Goal: Complete application form: Complete application form

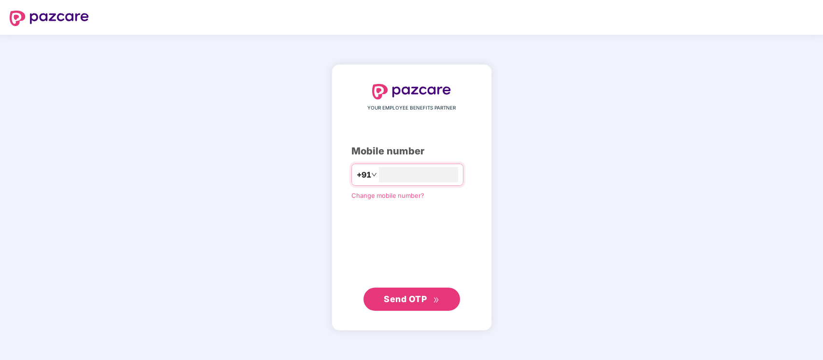
type input "**********"
click at [420, 300] on span "Send OTP" at bounding box center [405, 299] width 43 height 10
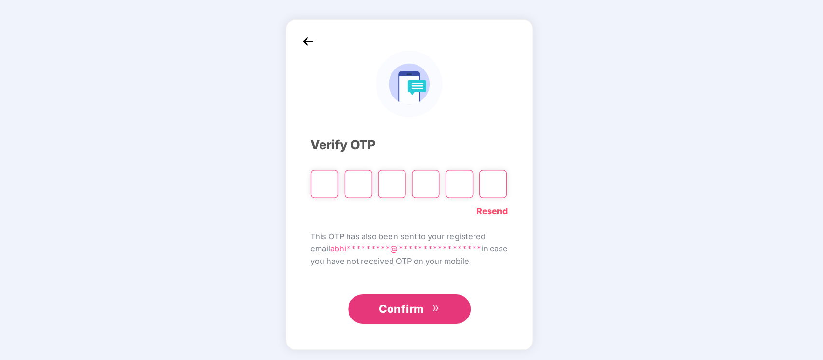
type input "*"
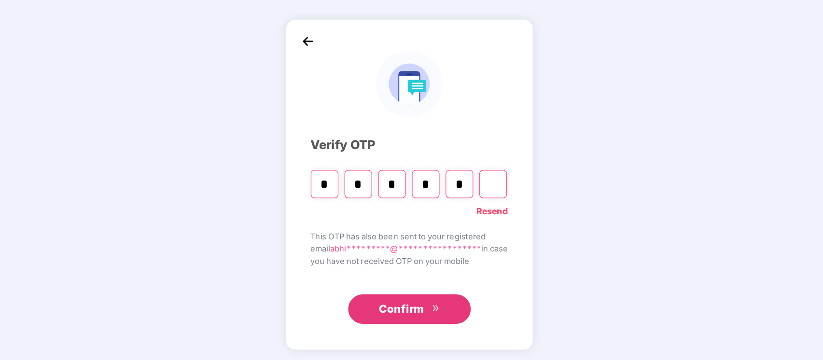
type input "*"
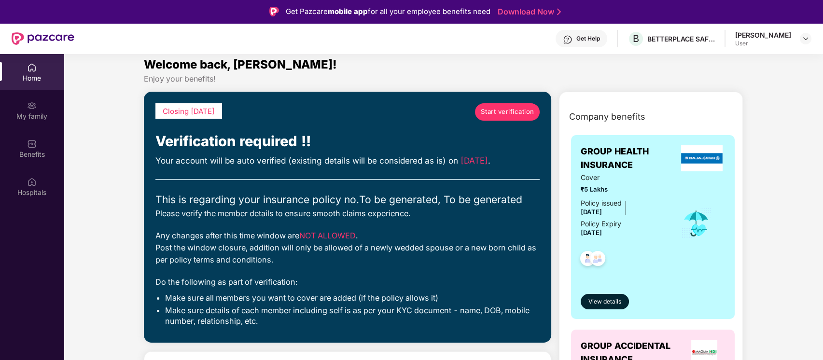
scroll to position [7, 0]
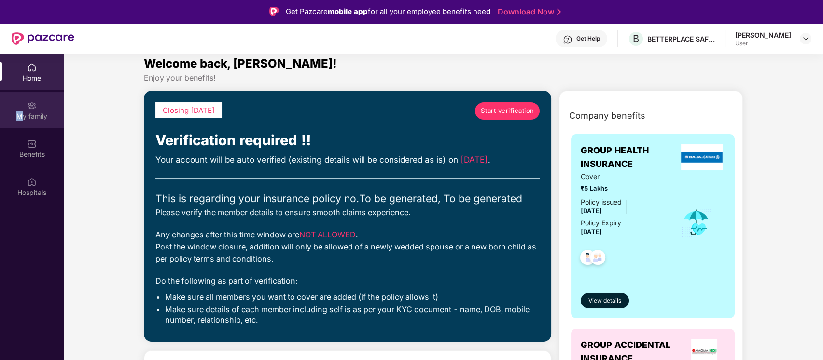
click at [19, 116] on div "My family" at bounding box center [32, 117] width 64 height 10
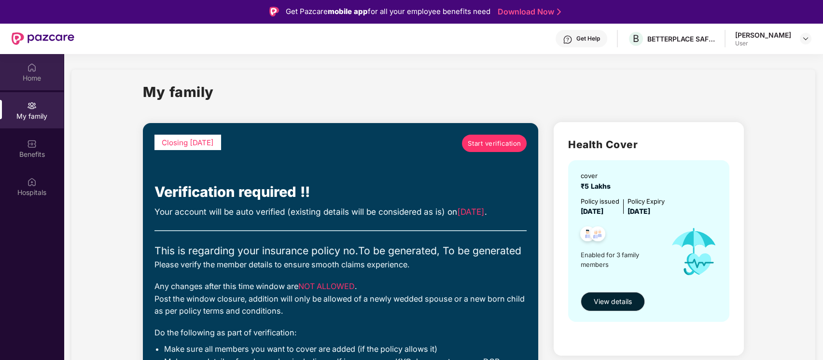
click at [14, 74] on div "Home" at bounding box center [32, 78] width 64 height 10
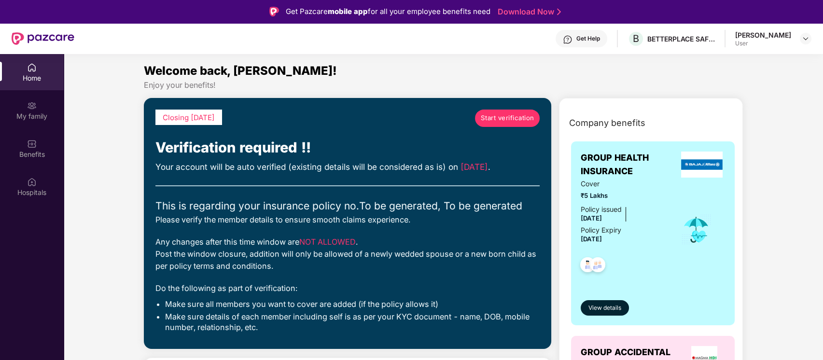
click at [491, 115] on span "Start verification" at bounding box center [508, 118] width 54 height 10
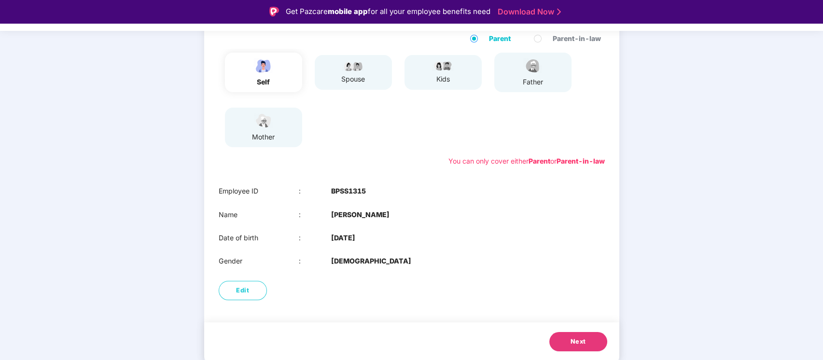
scroll to position [23, 0]
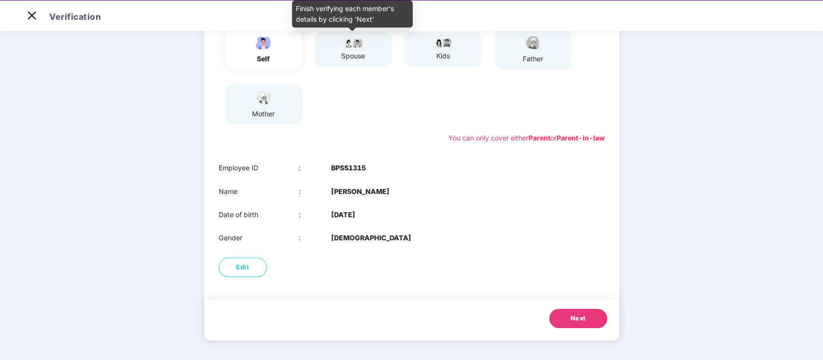
click at [361, 59] on div "spouse" at bounding box center [353, 56] width 24 height 11
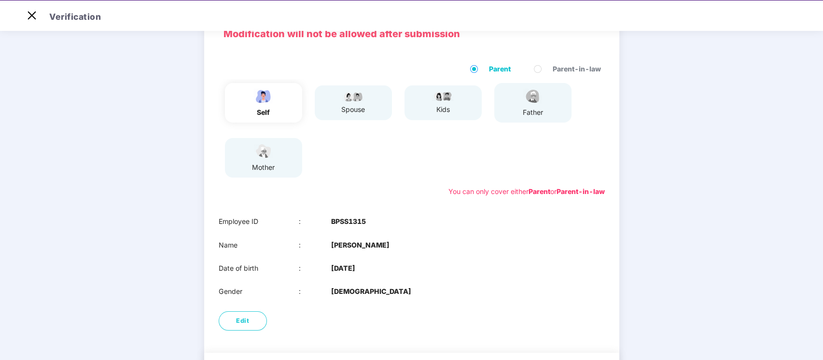
scroll to position [109, 0]
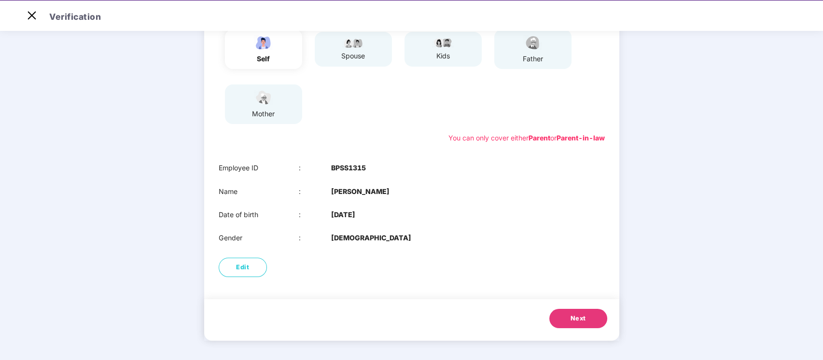
click at [577, 325] on button "Next" at bounding box center [579, 318] width 58 height 19
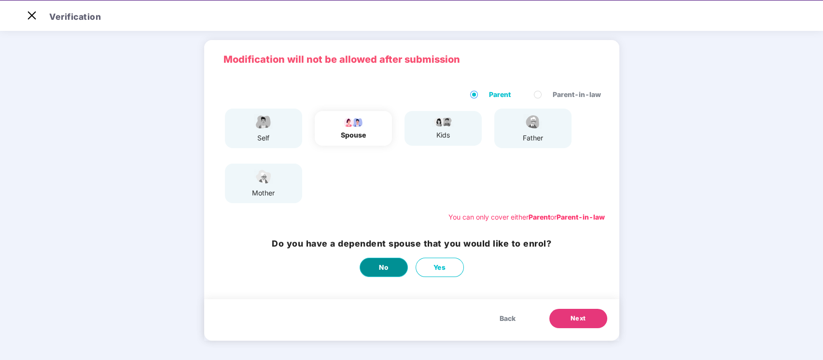
click at [386, 272] on span "No" at bounding box center [383, 268] width 9 height 10
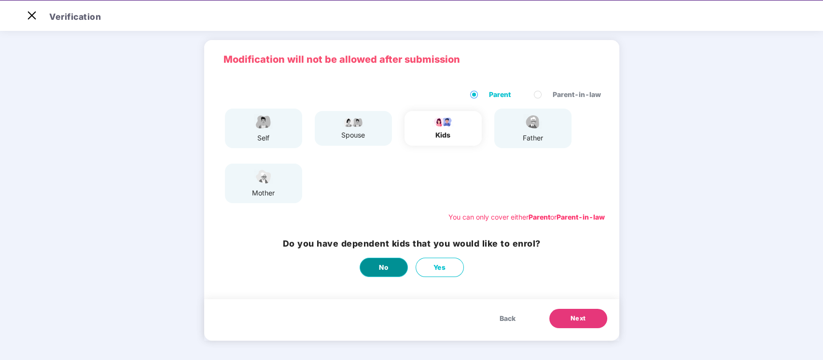
scroll to position [0, 0]
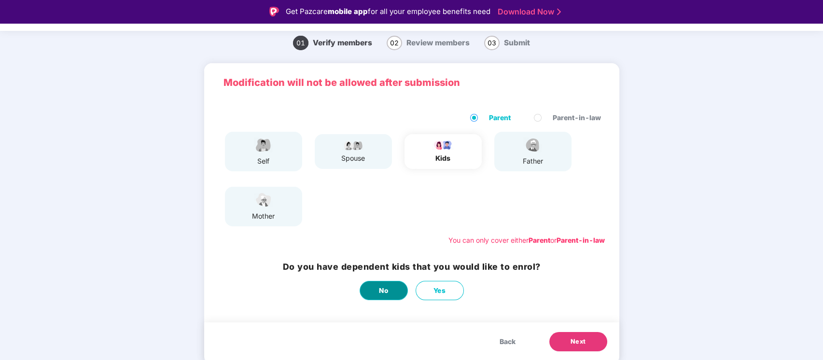
click at [383, 292] on span "No" at bounding box center [383, 291] width 9 height 10
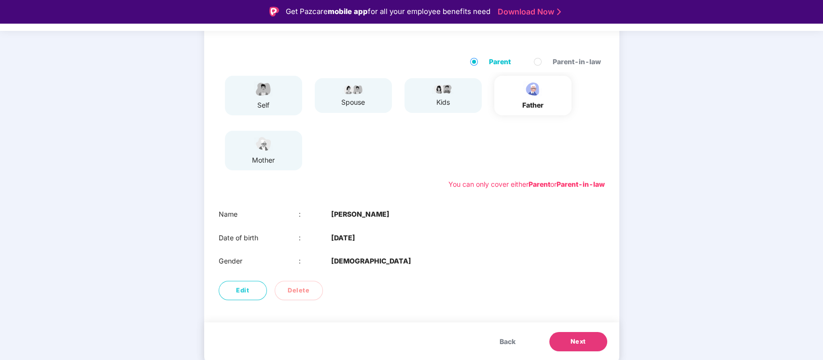
scroll to position [23, 0]
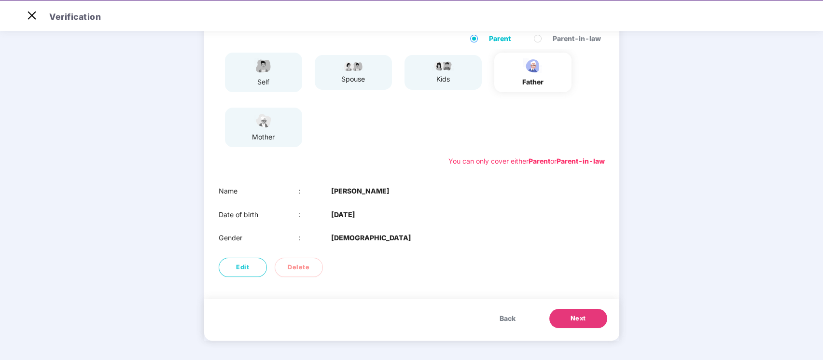
click at [270, 123] on img at bounding box center [264, 121] width 24 height 17
click at [587, 322] on button "Next" at bounding box center [579, 318] width 58 height 19
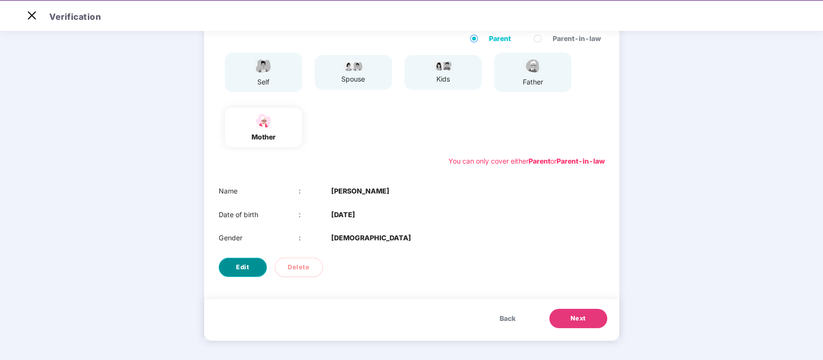
click at [259, 259] on button "Edit" at bounding box center [243, 267] width 48 height 19
select select "******"
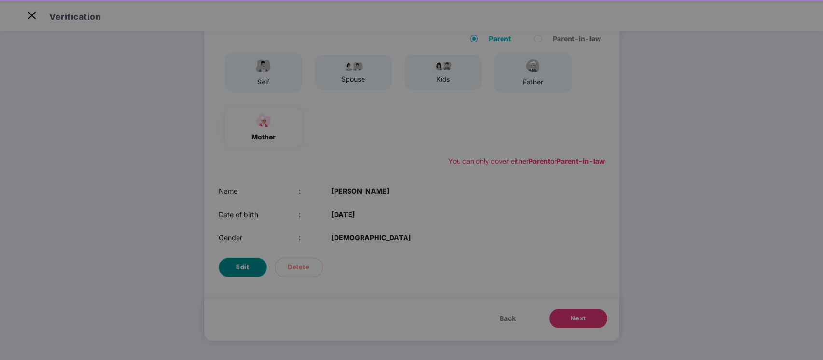
scroll to position [0, 0]
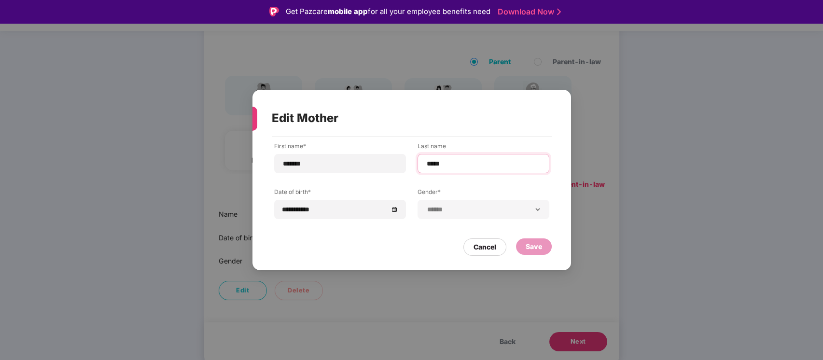
click at [456, 164] on input "*****" at bounding box center [483, 164] width 115 height 10
type input "******"
click at [526, 249] on div "Save" at bounding box center [534, 246] width 16 height 11
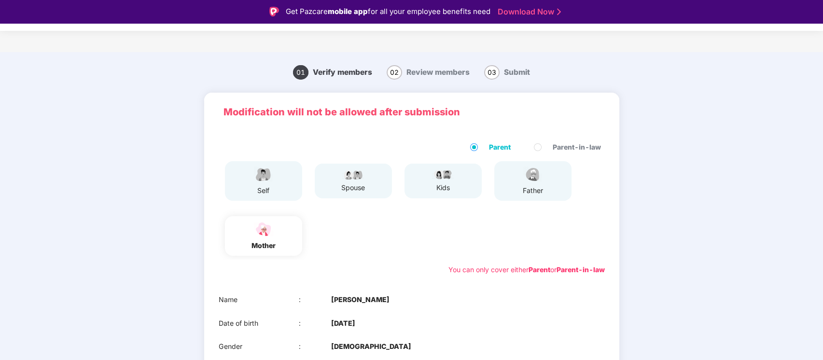
click at [524, 181] on img at bounding box center [533, 174] width 24 height 17
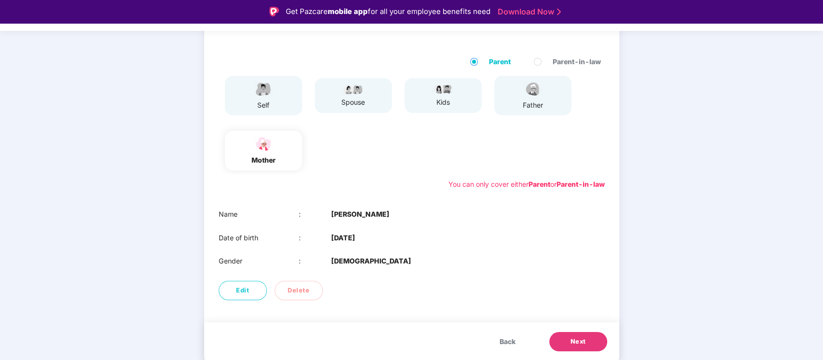
click at [509, 337] on span "Back" at bounding box center [508, 342] width 16 height 11
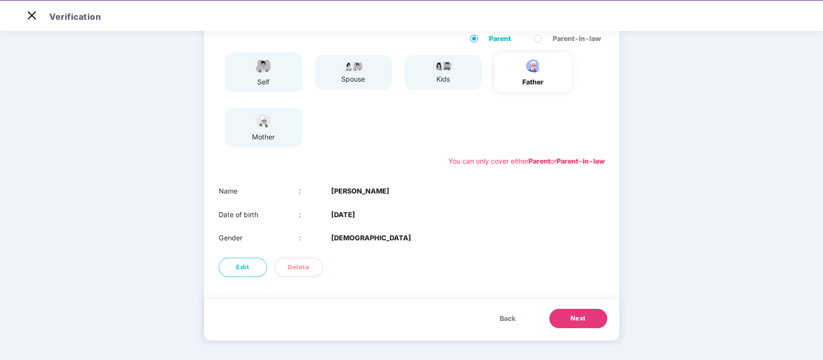
click at [572, 315] on span "Next" at bounding box center [578, 319] width 15 height 10
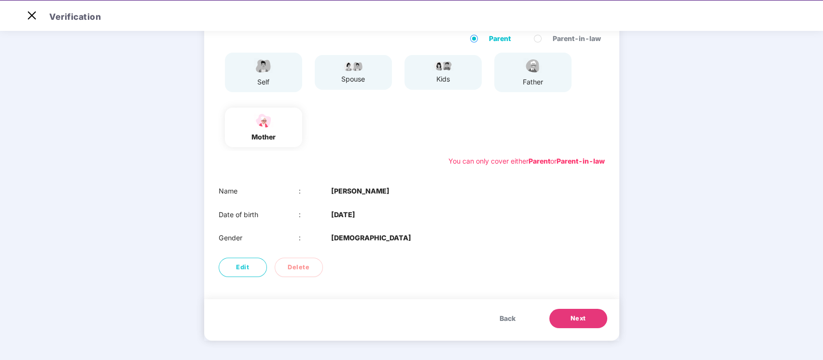
click at [462, 253] on div "Edit Delete" at bounding box center [411, 267] width 415 height 29
click at [575, 316] on span "Next" at bounding box center [578, 319] width 15 height 10
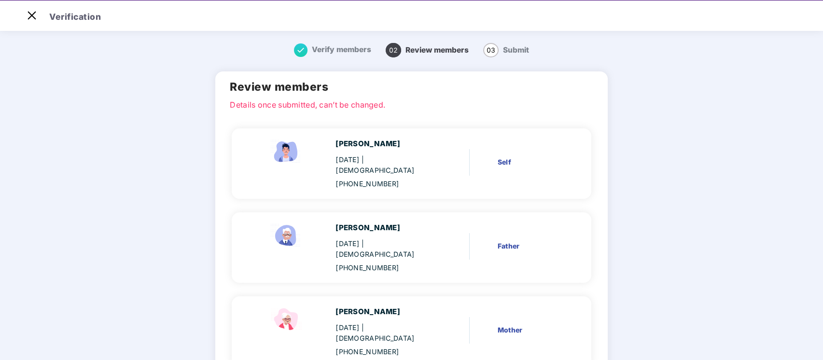
scroll to position [56, 0]
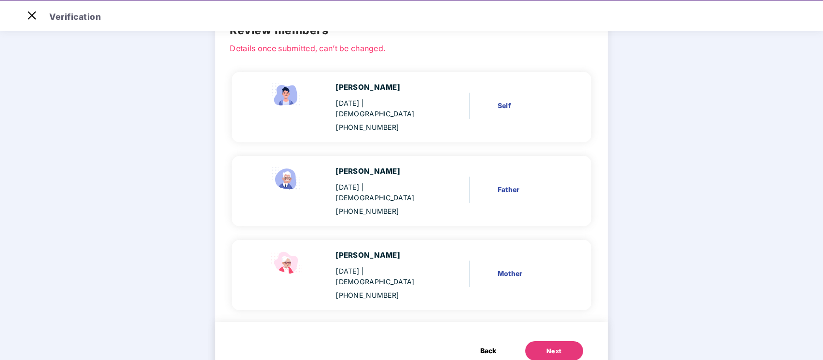
click at [526, 341] on button "Next" at bounding box center [554, 350] width 58 height 19
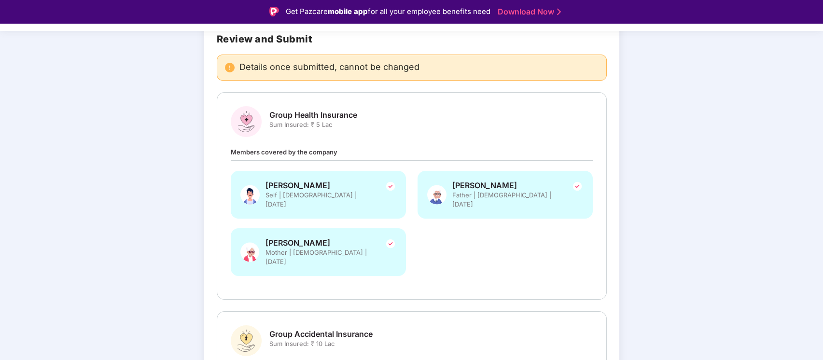
scroll to position [77, 0]
click at [470, 279] on div "Group Health Insurance Sum Insured: ₹ 5 Lac Members covered by the company Abhi…" at bounding box center [412, 195] width 390 height 208
click at [487, 289] on div "Review and Submit Details once submitted, cannot be changed Group Health Insura…" at bounding box center [411, 247] width 415 height 457
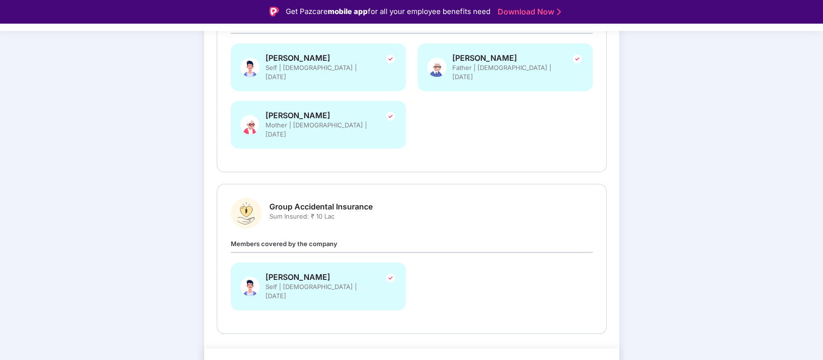
scroll to position [23, 0]
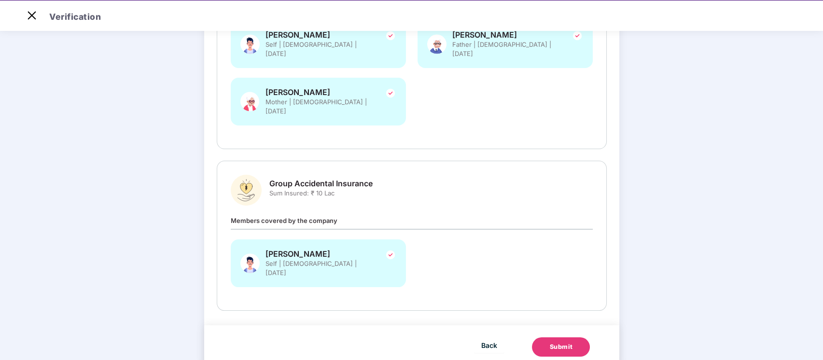
drag, startPoint x: 487, startPoint y: 289, endPoint x: 489, endPoint y: 237, distance: 51.7
click at [489, 237] on div "Review and Submit Details once submitted, cannot be changed Group Health Insura…" at bounding box center [411, 96] width 415 height 457
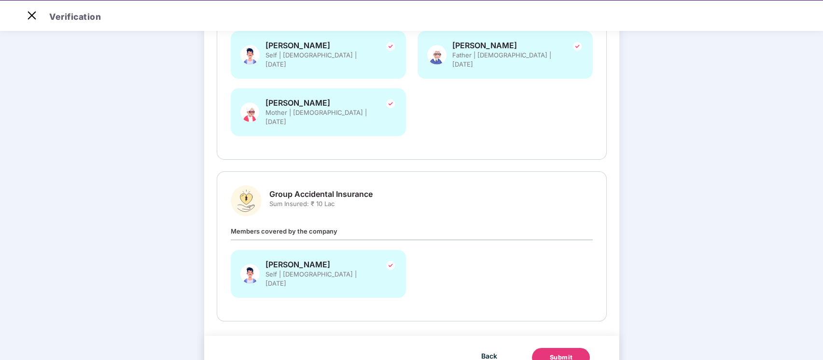
scroll to position [193, 0]
click at [549, 348] on button "Submit" at bounding box center [561, 357] width 58 height 19
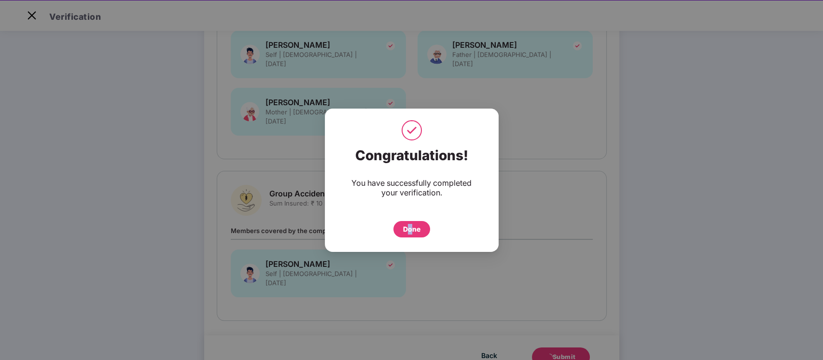
click at [409, 230] on div "Done" at bounding box center [411, 229] width 17 height 11
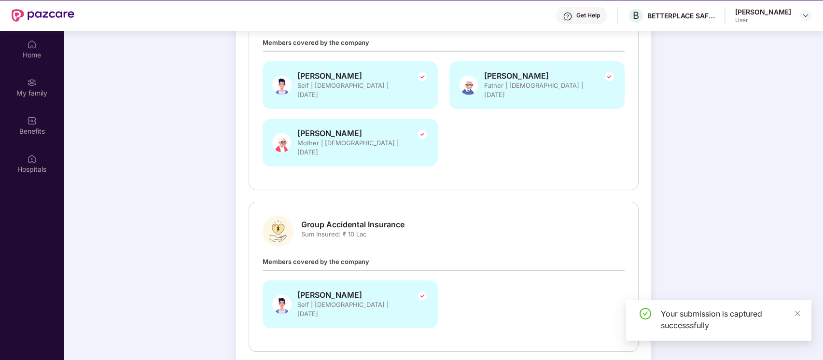
scroll to position [54, 0]
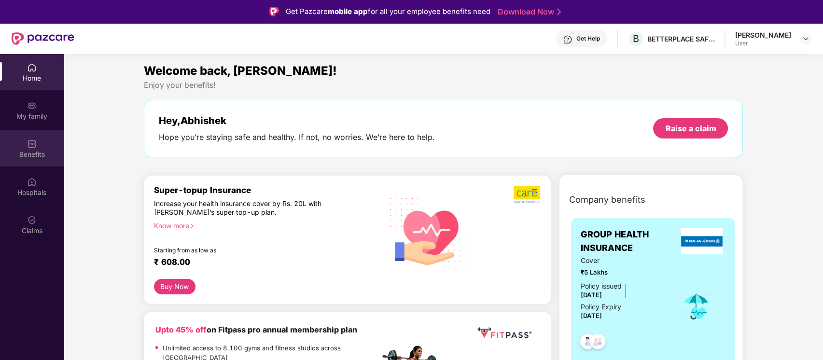
click at [38, 150] on div "Benefits" at bounding box center [32, 155] width 64 height 10
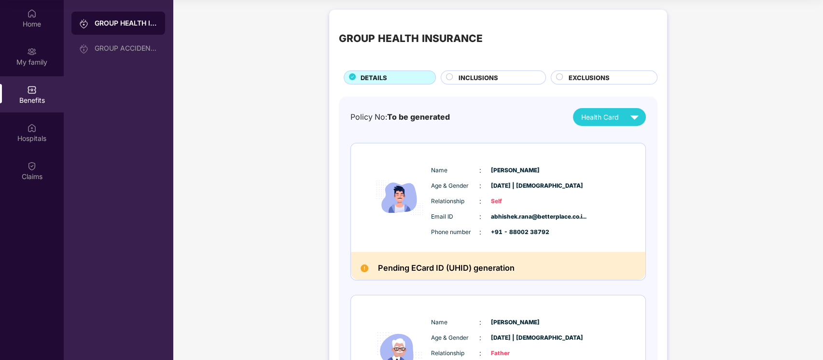
click at [493, 80] on span "INCLUSIONS" at bounding box center [479, 78] width 40 height 10
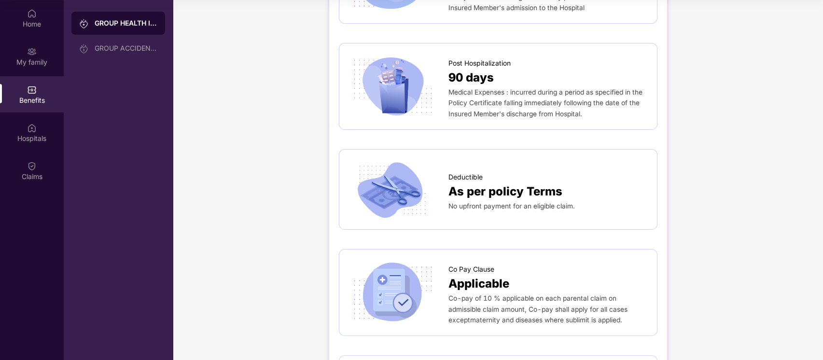
scroll to position [652, 0]
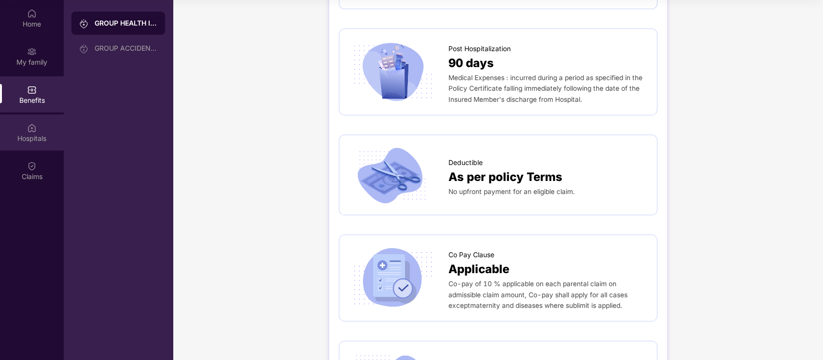
click at [45, 141] on div "Hospitals" at bounding box center [32, 139] width 64 height 10
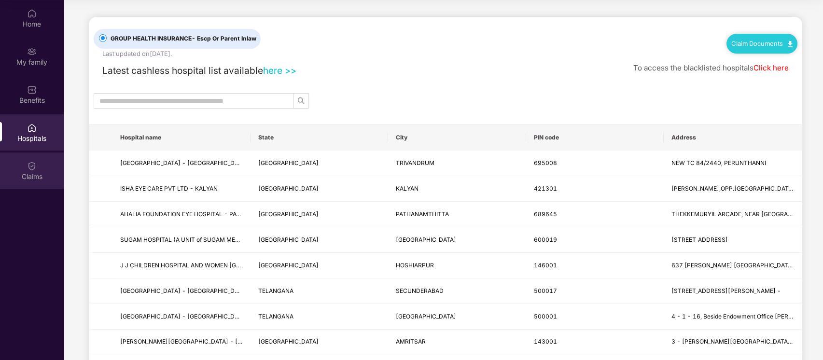
click at [32, 161] on img at bounding box center [32, 166] width 10 height 10
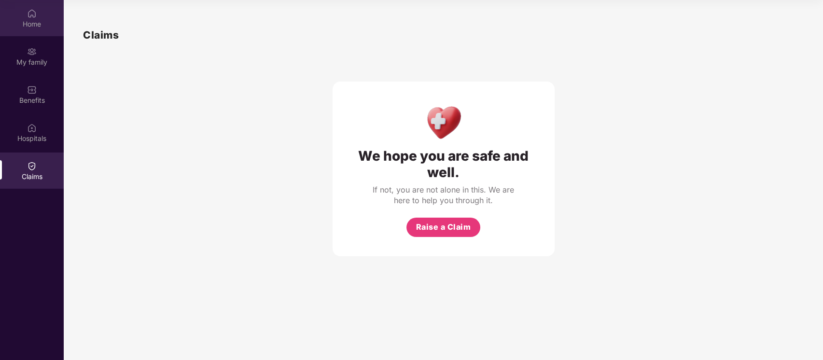
click at [33, 33] on div "Home" at bounding box center [32, 18] width 64 height 36
